Goal: Task Accomplishment & Management: Complete application form

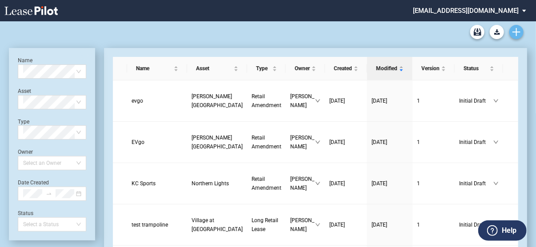
click at [518, 32] on use "Create new document" at bounding box center [517, 32] width 8 height 8
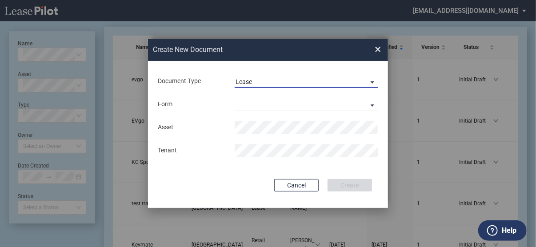
click at [321, 82] on span "Lease" at bounding box center [300, 82] width 128 height 9
drag, startPoint x: 205, startPoint y: 108, endPoint x: 212, endPoint y: 107, distance: 6.7
click at [212, 107] on md-backdrop at bounding box center [268, 134] width 536 height 268
click at [212, 107] on div "Form" at bounding box center [191, 104] width 77 height 9
click at [243, 104] on md-select "Long Retail Lease Short Retail Lease" at bounding box center [307, 104] width 144 height 13
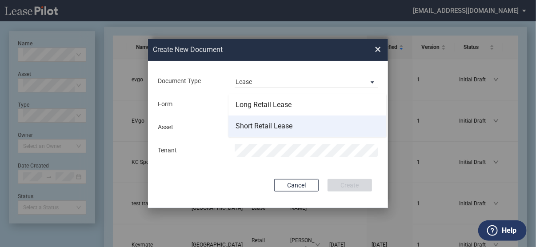
click at [268, 125] on div "Short Retail Lease" at bounding box center [264, 126] width 57 height 10
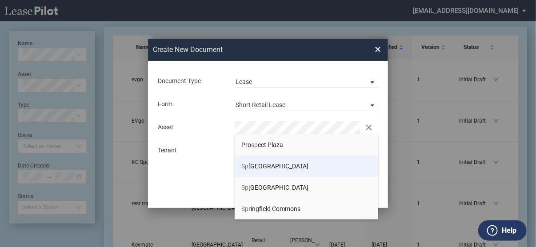
click at [290, 167] on span "Sp [GEOGRAPHIC_DATA]" at bounding box center [274, 166] width 67 height 7
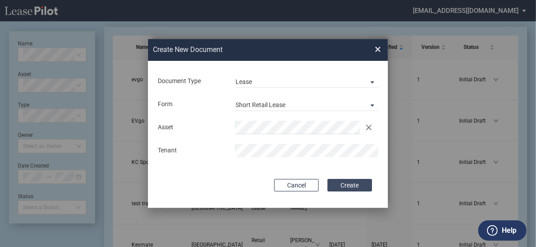
click at [346, 189] on button "Create" at bounding box center [350, 185] width 44 height 12
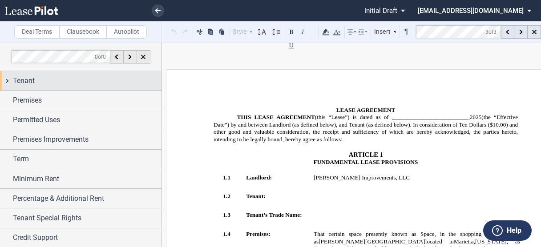
click at [25, 76] on span "Tenant" at bounding box center [24, 81] width 22 height 11
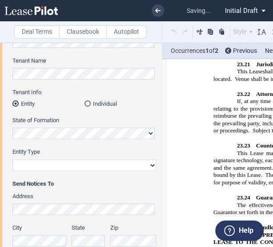
scroll to position [83, 0]
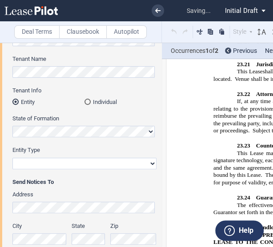
click at [50, 160] on select "Corporation Limited Liability Company General Partnership Limited Partnership O…" at bounding box center [84, 164] width 144 height 12
select select "corporation"
click at [12, 158] on select "Corporation Limited Liability Company General Partnership Limited Partnership O…" at bounding box center [84, 164] width 144 height 12
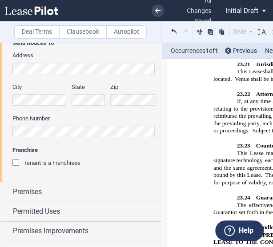
scroll to position [220, 0]
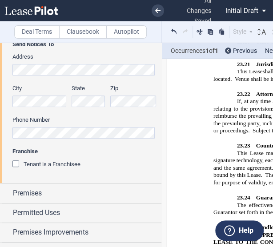
click at [13, 163] on div "Tenant is a Franchisee" at bounding box center [16, 164] width 9 height 9
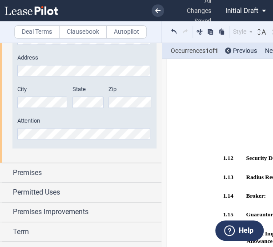
scroll to position [418, 0]
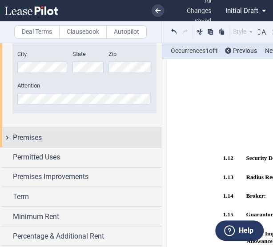
click at [26, 136] on span "Premises" at bounding box center [27, 137] width 29 height 11
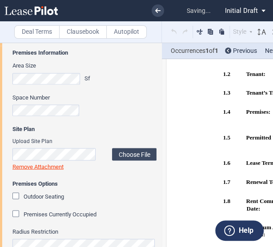
scroll to position [519, 0]
